Goal: Task Accomplishment & Management: Understand process/instructions

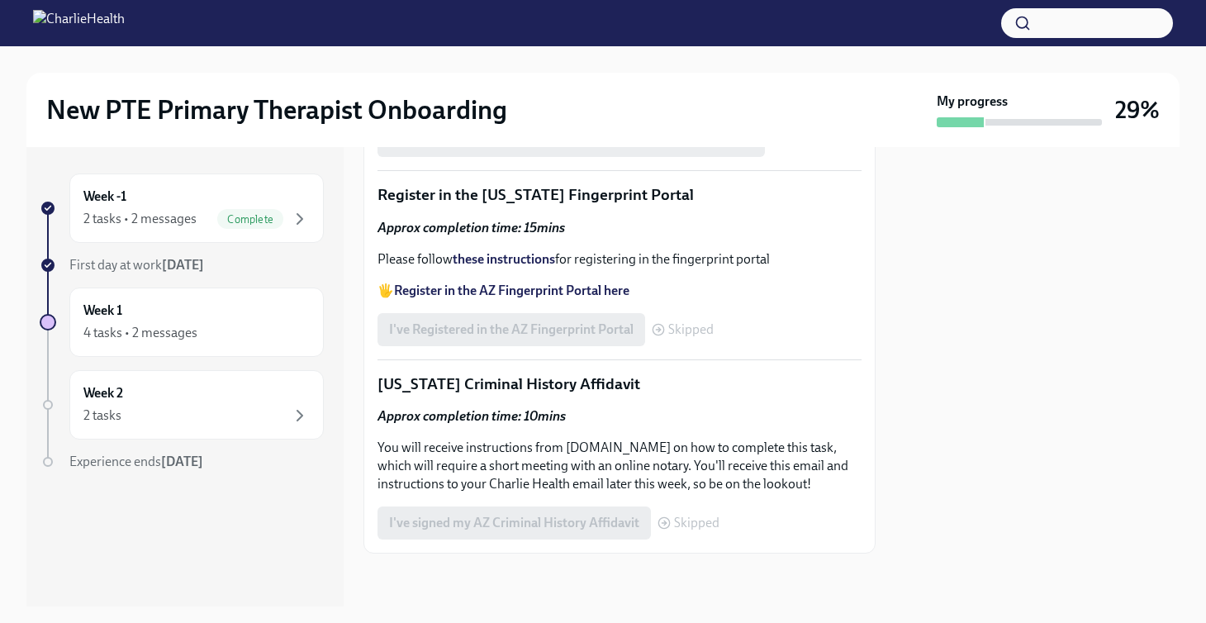
scroll to position [2391, 0]
click at [199, 307] on div "Week 1 4 tasks • 2 messages" at bounding box center [196, 322] width 226 height 41
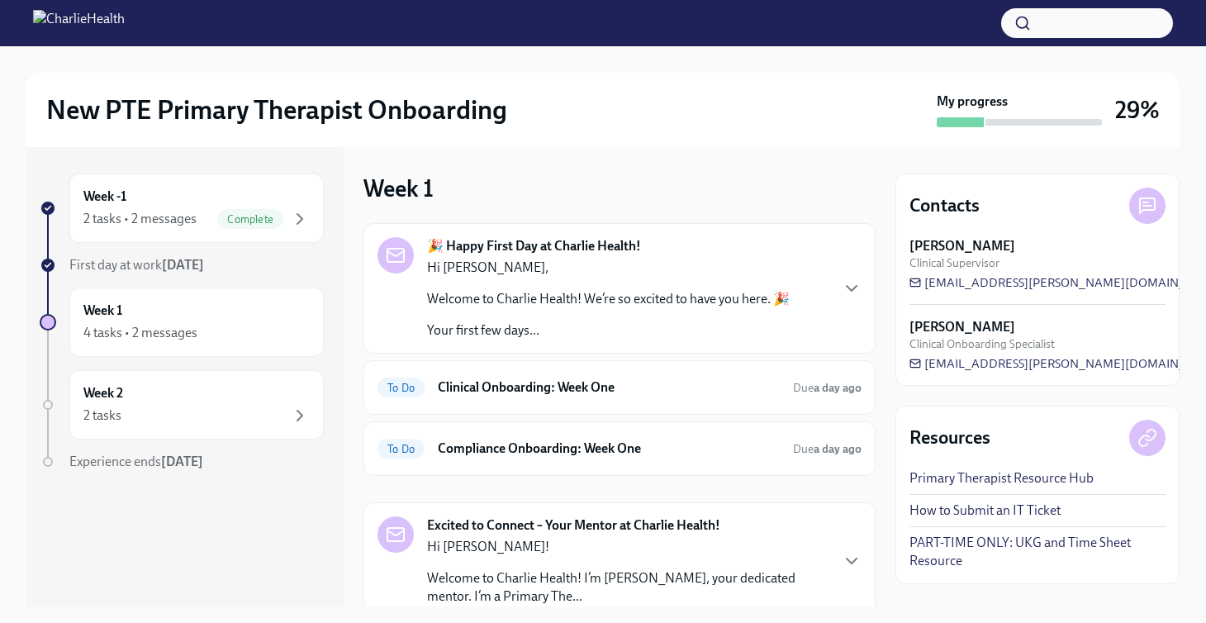
click at [199, 307] on div "Week 1 4 tasks • 2 messages" at bounding box center [196, 322] width 226 height 41
click at [193, 340] on div "4 tasks • 2 messages" at bounding box center [140, 333] width 114 height 18
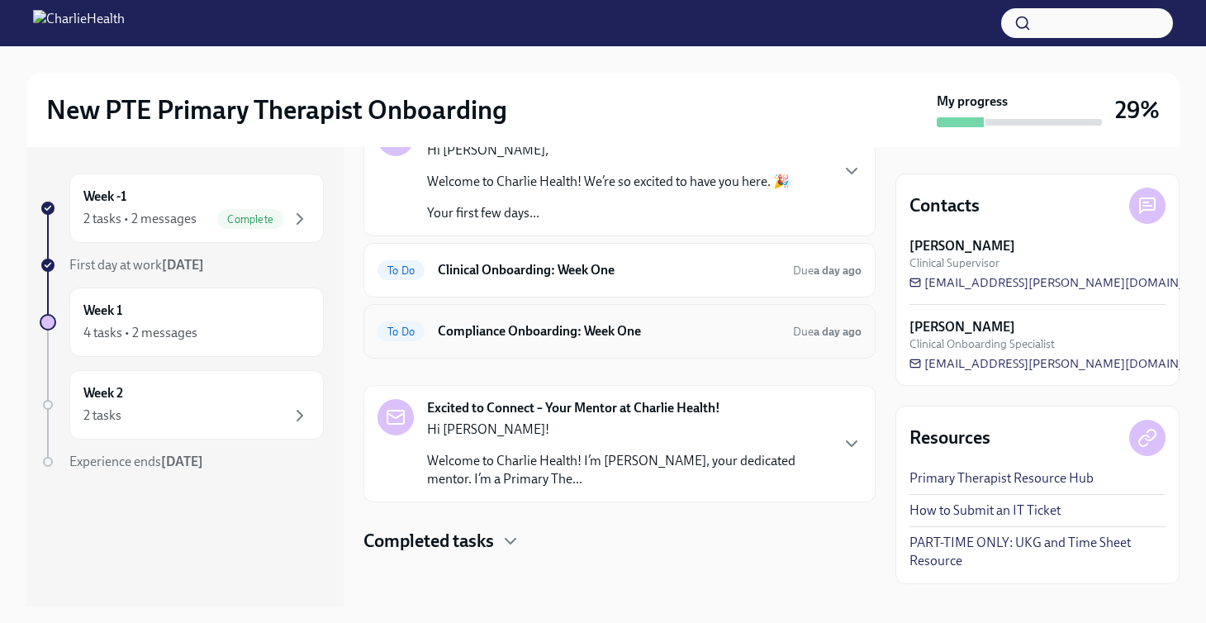
scroll to position [117, 0]
click at [527, 338] on h6 "Compliance Onboarding: Week One" at bounding box center [609, 331] width 342 height 18
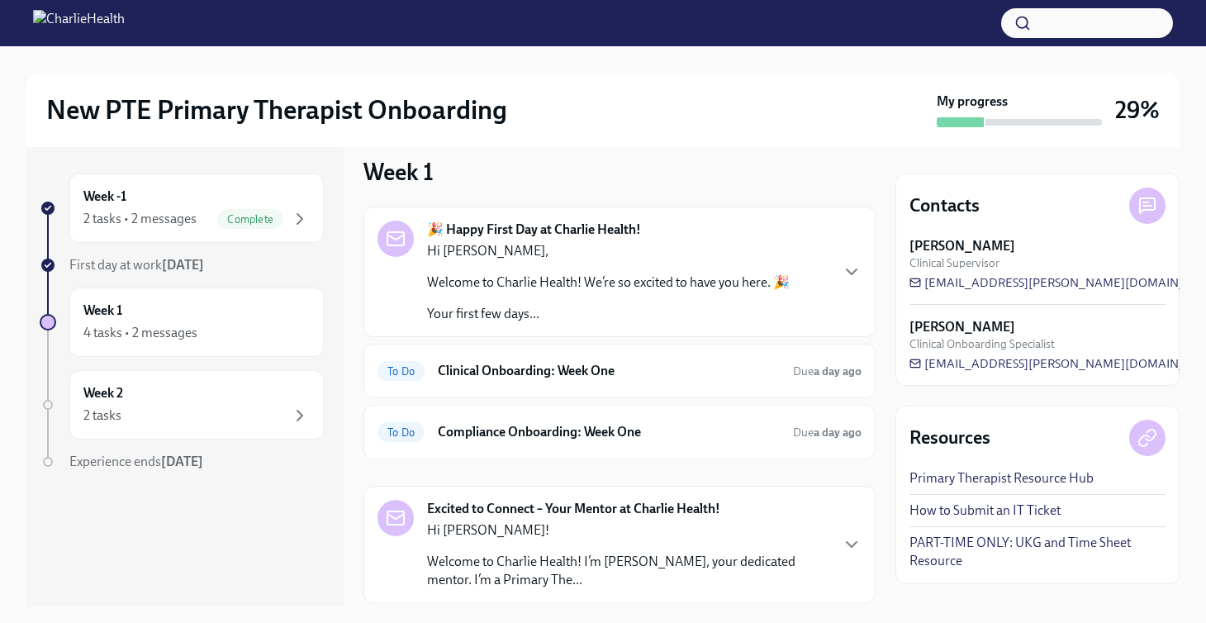
scroll to position [18, 0]
click at [576, 376] on h6 "Clinical Onboarding: Week One" at bounding box center [609, 369] width 342 height 18
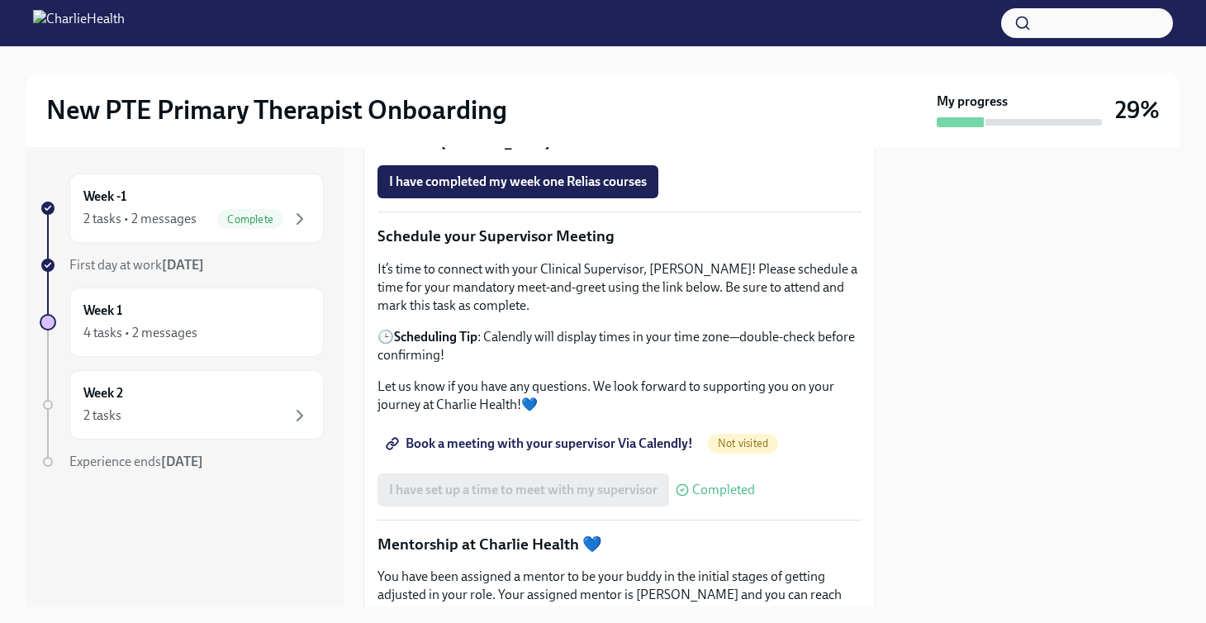
scroll to position [1371, 0]
